Goal: Check status: Check status

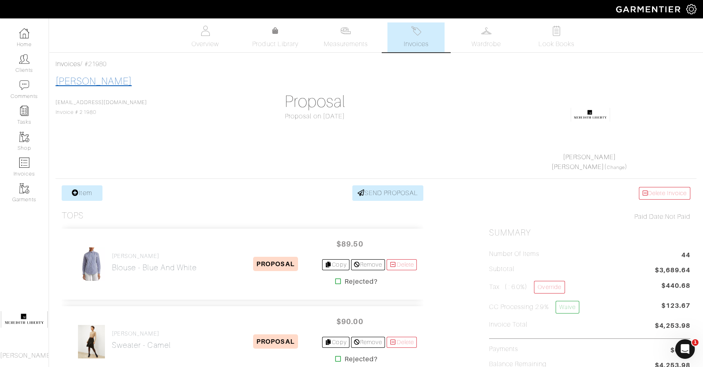
click at [100, 84] on link "[PERSON_NAME]" at bounding box center [94, 81] width 76 height 11
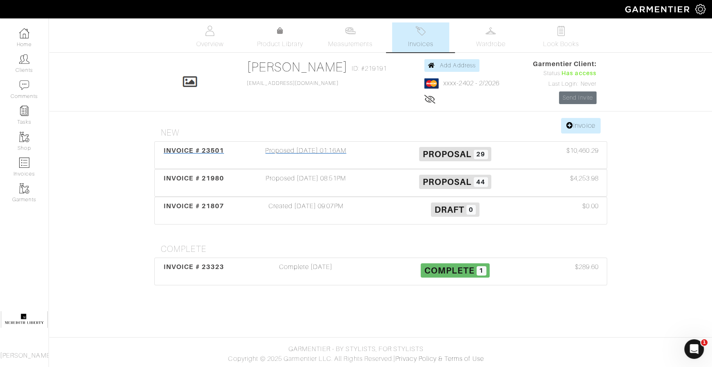
click at [218, 149] on span "INVOICE # 23501" at bounding box center [194, 151] width 60 height 8
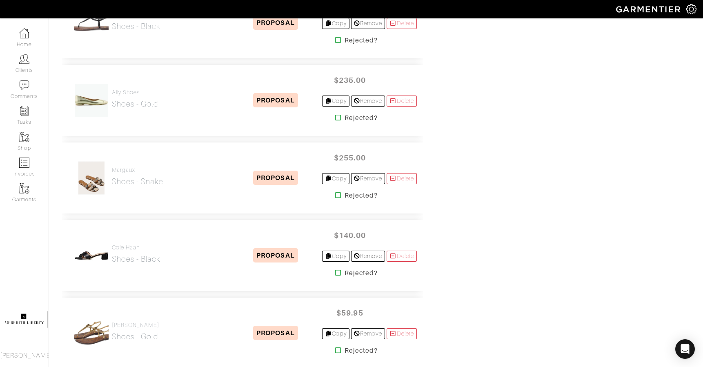
scroll to position [2052, 0]
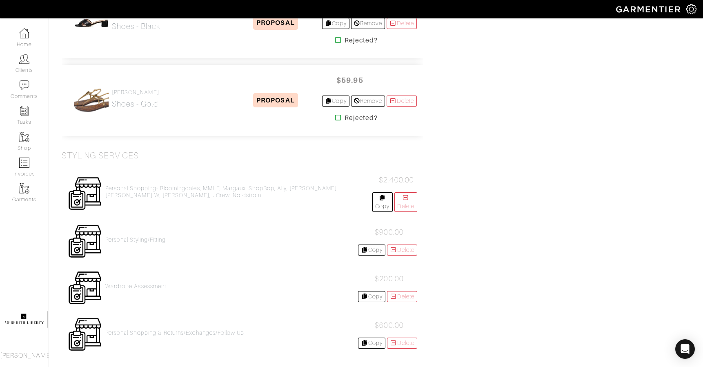
click at [220, 220] on div "Personal Styling/fitting $900.00 Copy [GEOGRAPHIC_DATA]" at bounding box center [243, 241] width 362 height 47
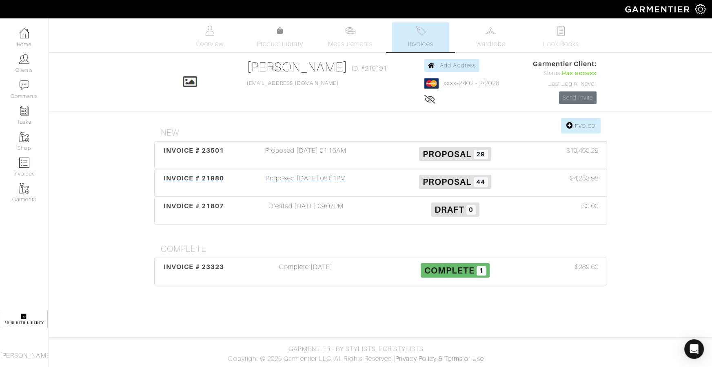
click at [207, 182] on div "INVOICE # 21980" at bounding box center [194, 182] width 75 height 19
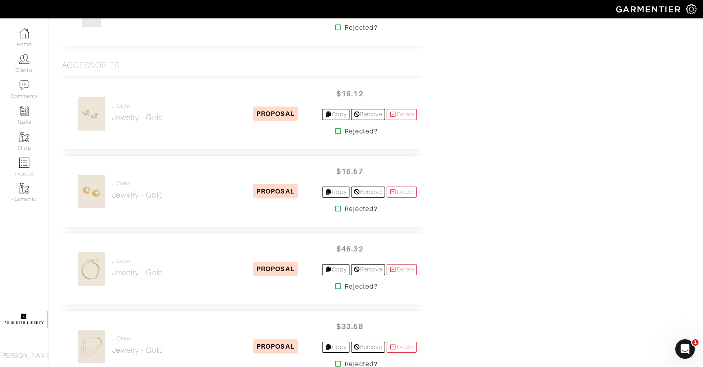
scroll to position [2792, 0]
